Goal: Task Accomplishment & Management: Complete application form

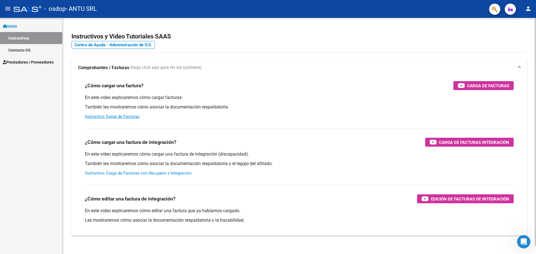
click at [164, 173] on link "Instructivo Carga de Facturas con Recupero x Integración" at bounding box center [138, 173] width 107 height 5
click at [525, 11] on button "person" at bounding box center [528, 8] width 11 height 11
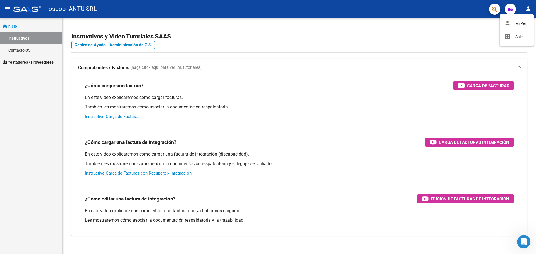
click at [130, 173] on div at bounding box center [268, 127] width 536 height 254
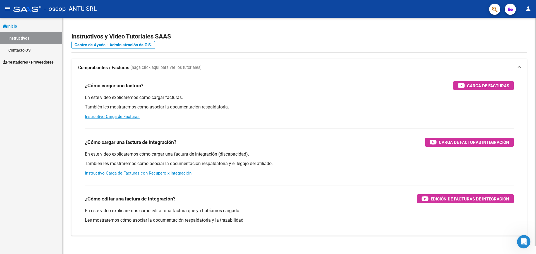
click at [174, 173] on link "Instructivo Carga de Facturas con Recupero x Integración" at bounding box center [138, 173] width 107 height 5
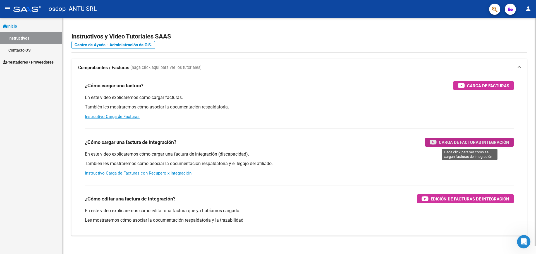
click at [457, 141] on span "Carga de Facturas Integración" at bounding box center [474, 142] width 70 height 7
click at [504, 140] on span "Carga de Facturas Integración" at bounding box center [474, 142] width 70 height 7
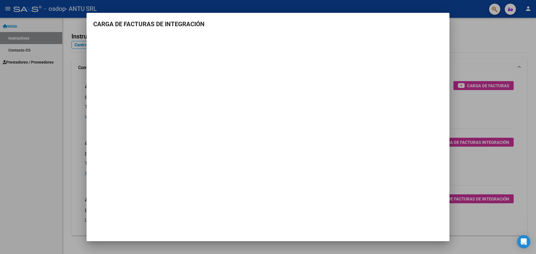
drag, startPoint x: 232, startPoint y: 202, endPoint x: 226, endPoint y: 157, distance: 45.1
click at [232, 202] on mat-dialog-container "CARGA DE FACTURAS DE INTEGRACIÓN" at bounding box center [268, 127] width 363 height 229
click at [154, 26] on h3 "CARGA DE FACTURAS DE INTEGRACIÓN" at bounding box center [268, 24] width 350 height 9
click at [44, 38] on div at bounding box center [268, 127] width 536 height 254
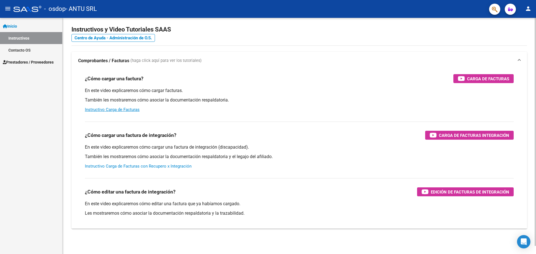
scroll to position [8, 0]
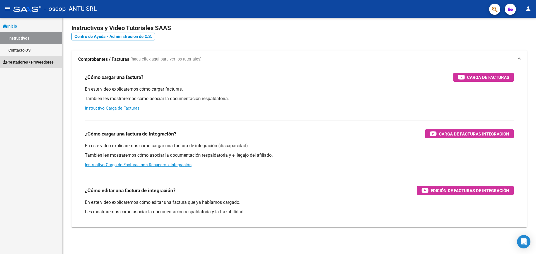
click at [35, 64] on span "Prestadores / Proveedores" at bounding box center [28, 62] width 51 height 6
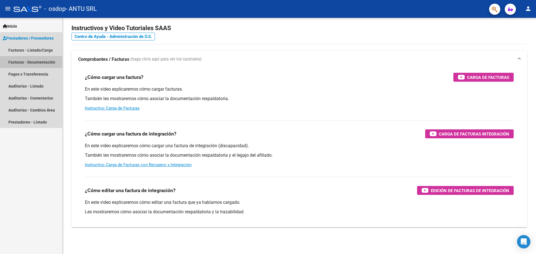
click at [35, 61] on link "Facturas - Documentación" at bounding box center [31, 62] width 62 height 12
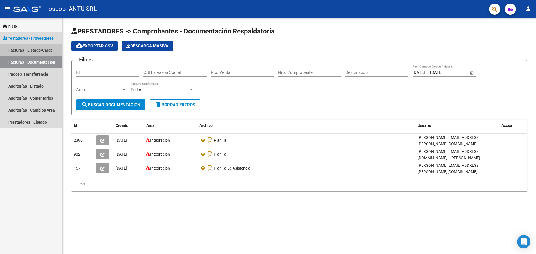
click at [18, 45] on link "Facturas - Listado/Carga" at bounding box center [31, 50] width 62 height 12
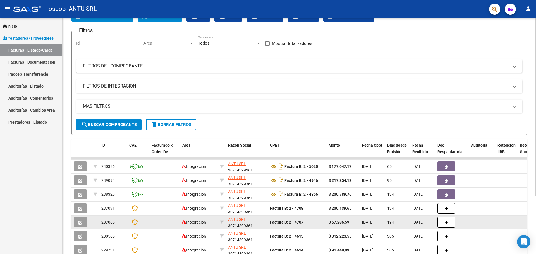
scroll to position [56, 0]
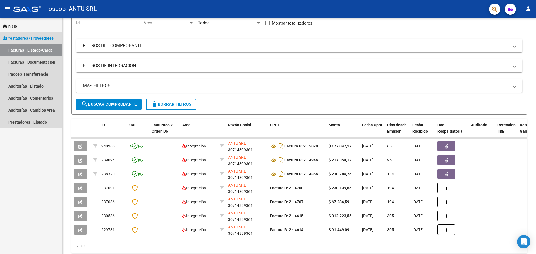
click at [40, 55] on link "Facturas - Listado/Carga" at bounding box center [31, 50] width 62 height 12
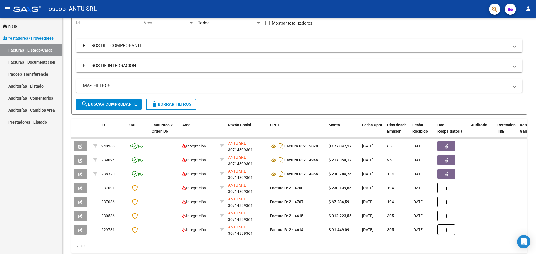
click at [25, 61] on link "Facturas - Documentación" at bounding box center [31, 62] width 62 height 12
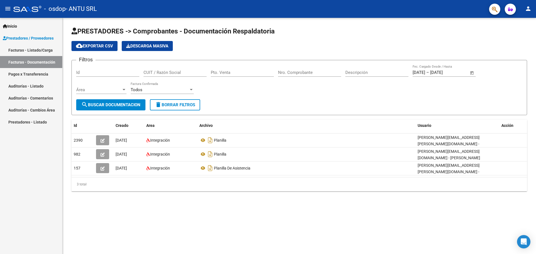
click at [139, 88] on span "Todos" at bounding box center [137, 89] width 12 height 5
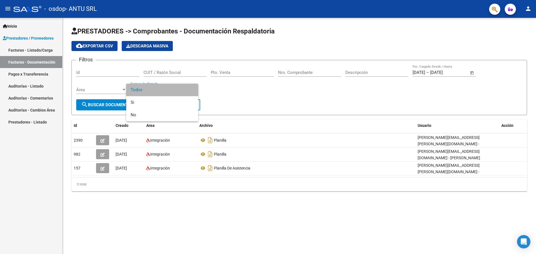
click at [137, 87] on span "Todos" at bounding box center [162, 90] width 63 height 13
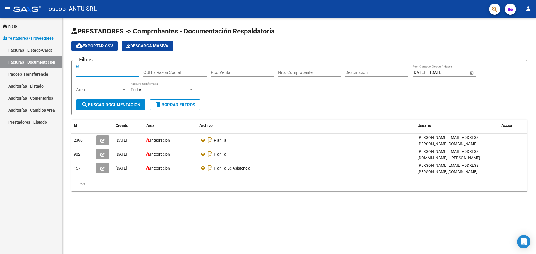
click at [123, 71] on input "Id" at bounding box center [107, 72] width 63 height 5
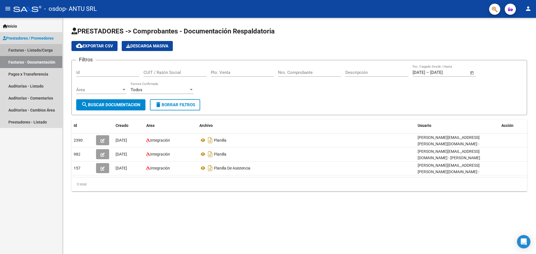
click at [28, 52] on link "Facturas - Listado/Carga" at bounding box center [31, 50] width 62 height 12
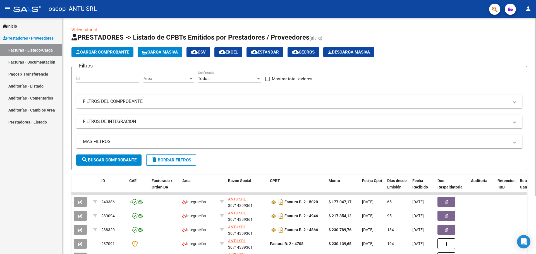
click at [116, 53] on span "Cargar Comprobante" at bounding box center [102, 52] width 53 height 5
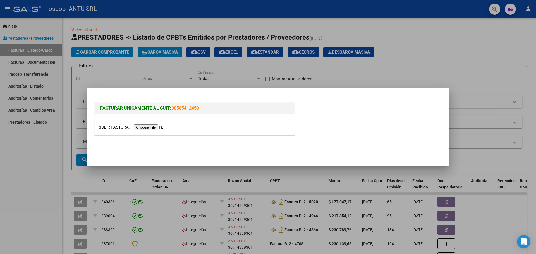
click at [147, 127] on input "file" at bounding box center [134, 128] width 71 height 6
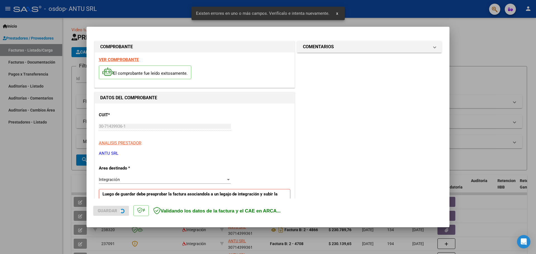
scroll to position [101, 0]
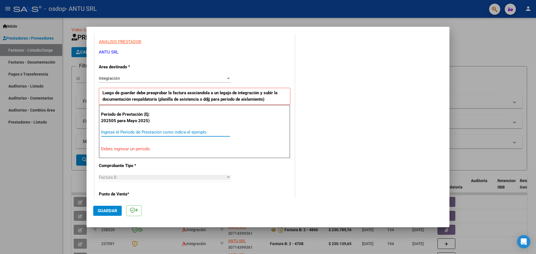
click at [136, 131] on input "Ingrese el Período de Prestación como indica el ejemplo" at bounding box center [165, 132] width 129 height 5
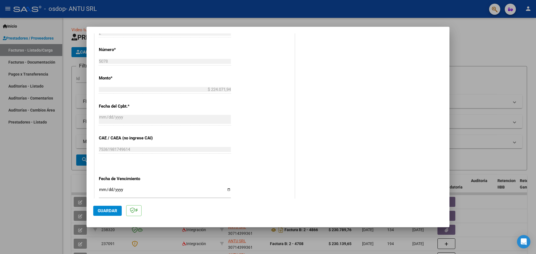
scroll to position [297, 0]
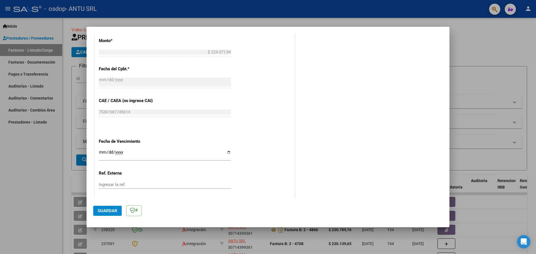
type input "202508"
click at [132, 154] on input "Ingresar la fecha" at bounding box center [165, 154] width 132 height 9
type input "0005-09-15"
type input "[DATE]"
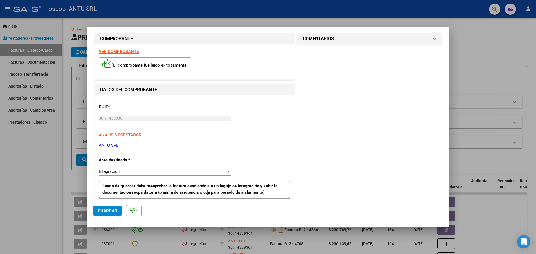
scroll to position [0, 0]
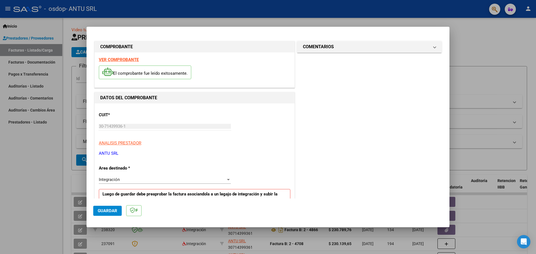
click at [112, 210] on span "Guardar" at bounding box center [108, 211] width 20 height 5
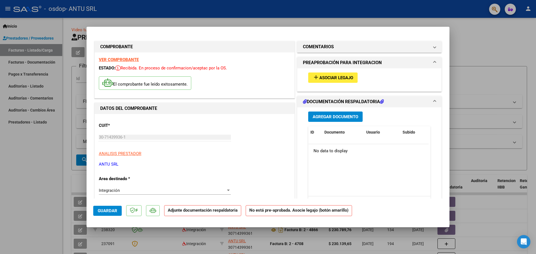
click at [319, 78] on span "Asociar Legajo" at bounding box center [336, 77] width 34 height 5
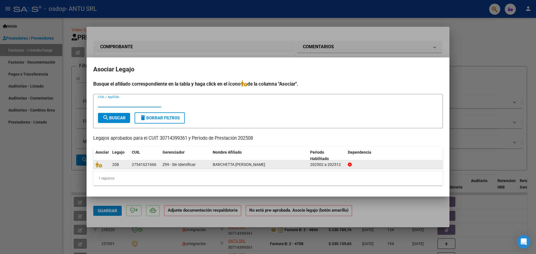
click at [319, 164] on div "202502 a 202512" at bounding box center [326, 165] width 33 height 6
click at [123, 166] on div "208" at bounding box center [119, 165] width 15 height 6
click at [97, 167] on icon at bounding box center [98, 165] width 7 height 6
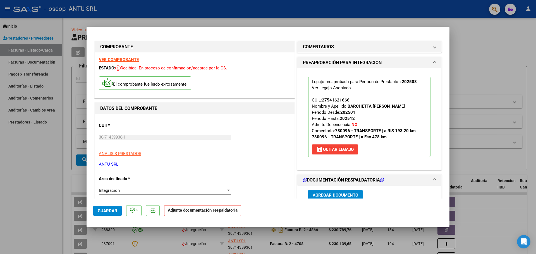
scroll to position [28, 0]
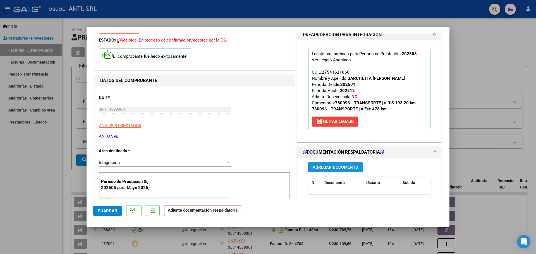
click at [341, 167] on span "Agregar Documento" at bounding box center [336, 167] width 46 height 5
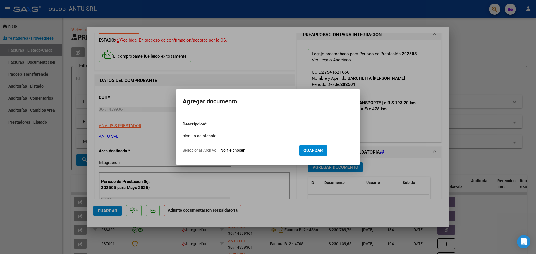
type input "planilla asistencia"
click at [197, 151] on span "Seleccionar Archivo" at bounding box center [200, 150] width 34 height 4
click at [221, 151] on input "Seleccionar Archivo" at bounding box center [258, 150] width 74 height 5
type input "C:\fakepath\ASISTENCIA [DATE] BARCHETTA [PERSON_NAME].pdf"
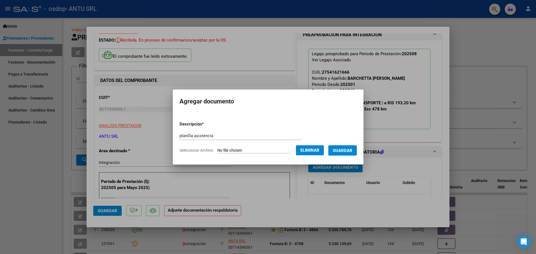
click at [346, 149] on span "Guardar" at bounding box center [343, 150] width 20 height 5
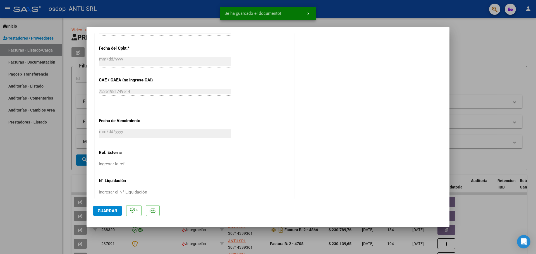
scroll to position [334, 0]
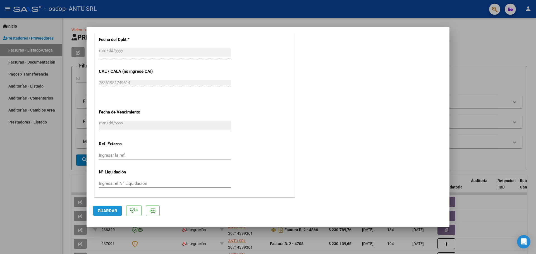
click at [115, 209] on span "Guardar" at bounding box center [108, 211] width 20 height 5
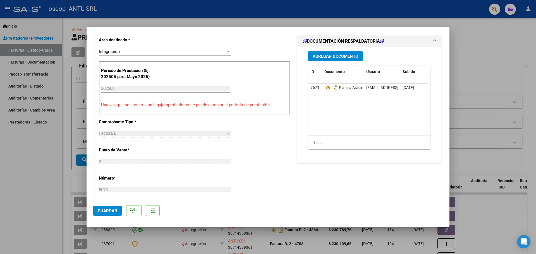
scroll to position [0, 0]
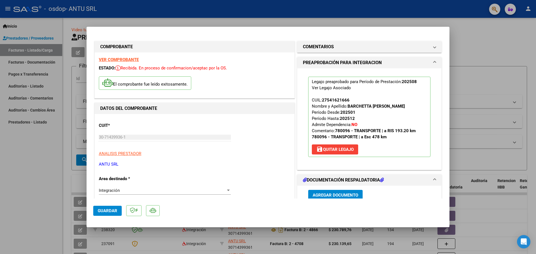
click at [115, 210] on span "Guardar" at bounding box center [108, 211] width 20 height 5
click at [307, 12] on span "x" at bounding box center [308, 13] width 2 height 5
click at [40, 49] on div at bounding box center [268, 127] width 536 height 254
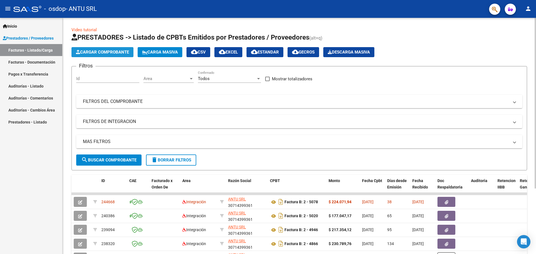
click at [98, 50] on span "Cargar Comprobante" at bounding box center [102, 52] width 53 height 5
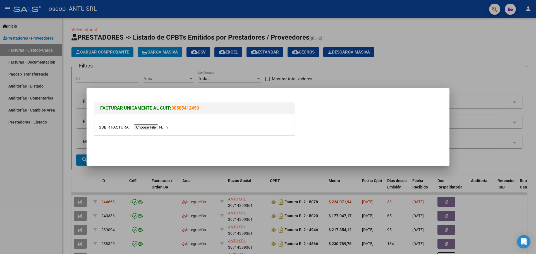
click at [146, 127] on input "file" at bounding box center [134, 128] width 71 height 6
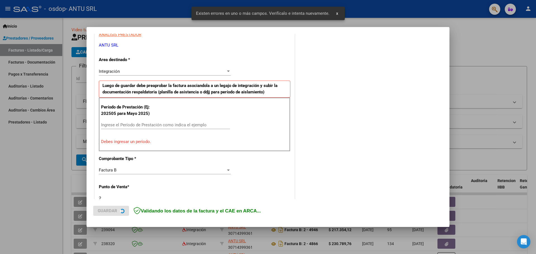
scroll to position [112, 0]
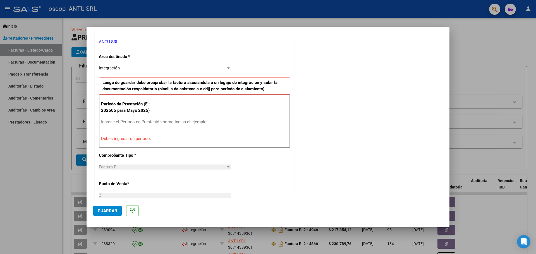
click at [168, 120] on input "Ingrese el Período de Prestación como indica el ejemplo" at bounding box center [165, 121] width 129 height 5
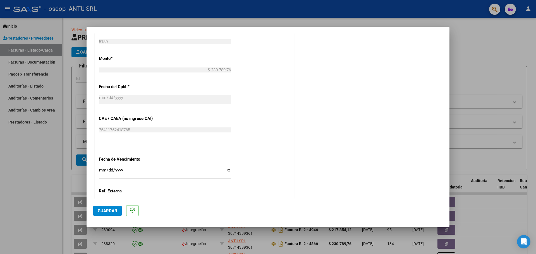
scroll to position [279, 0]
type input "202509"
click at [166, 175] on input "Ingresar la fecha" at bounding box center [165, 172] width 132 height 9
type input "[DATE]"
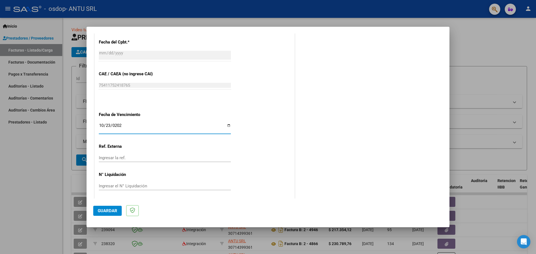
scroll to position [326, 0]
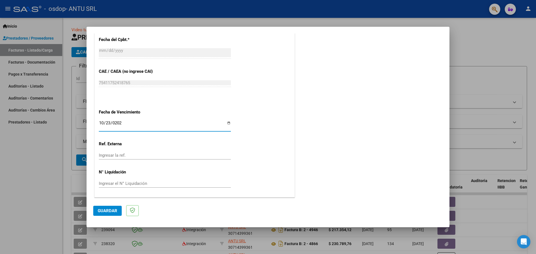
click at [109, 213] on span "Guardar" at bounding box center [108, 211] width 20 height 5
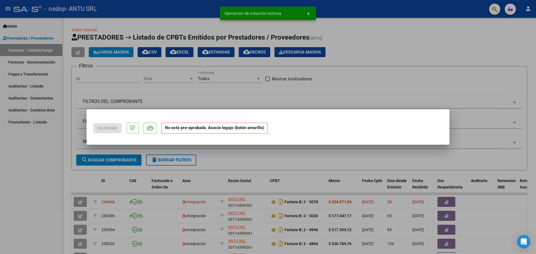
scroll to position [0, 0]
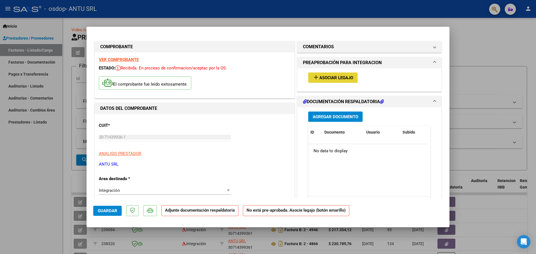
click at [345, 76] on span "Asociar Legajo" at bounding box center [336, 77] width 34 height 5
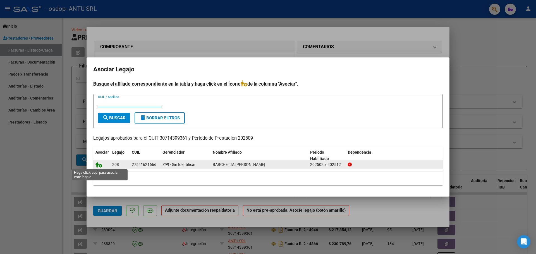
click at [97, 166] on icon at bounding box center [98, 165] width 7 height 6
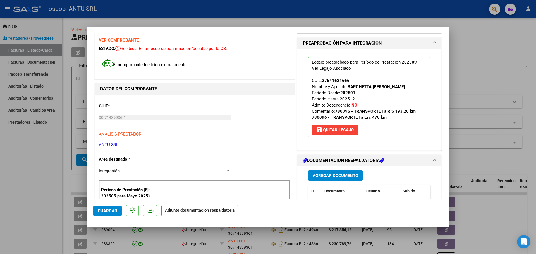
scroll to position [28, 0]
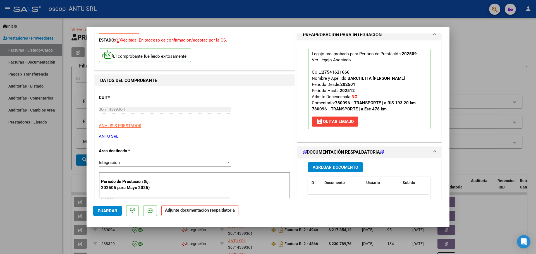
click at [338, 166] on span "Agregar Documento" at bounding box center [336, 167] width 46 height 5
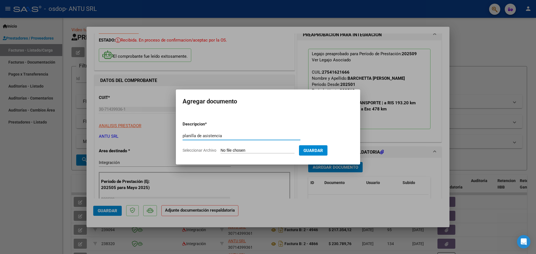
type input "planilla de asistencia"
click at [272, 150] on input "Seleccionar Archivo" at bounding box center [258, 150] width 74 height 5
type input "C:\fakepath\asistencia barchetta septiembre.pdf"
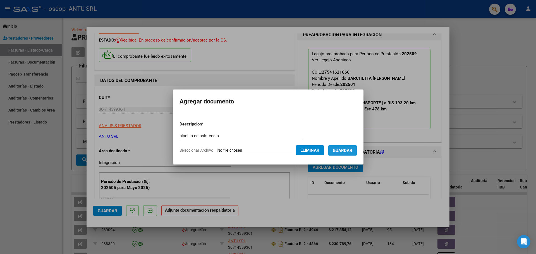
click at [350, 155] on button "Guardar" at bounding box center [342, 150] width 28 height 10
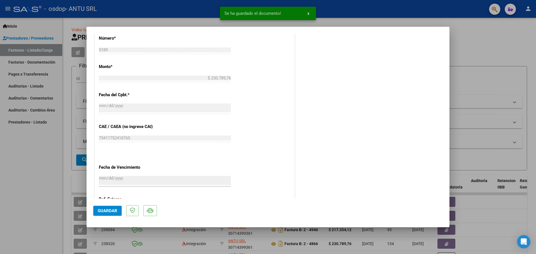
scroll to position [334, 0]
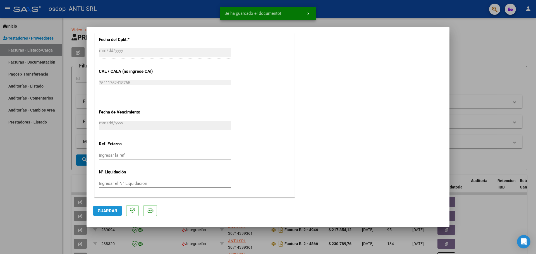
click at [100, 212] on span "Guardar" at bounding box center [108, 211] width 20 height 5
click at [483, 24] on div at bounding box center [268, 127] width 536 height 254
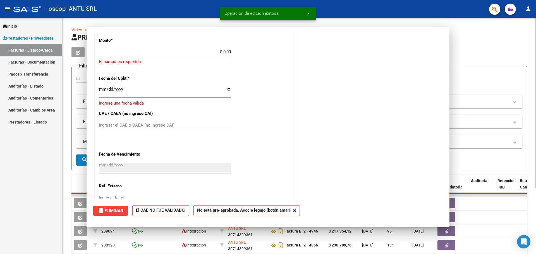
scroll to position [0, 0]
